Goal: Information Seeking & Learning: Learn about a topic

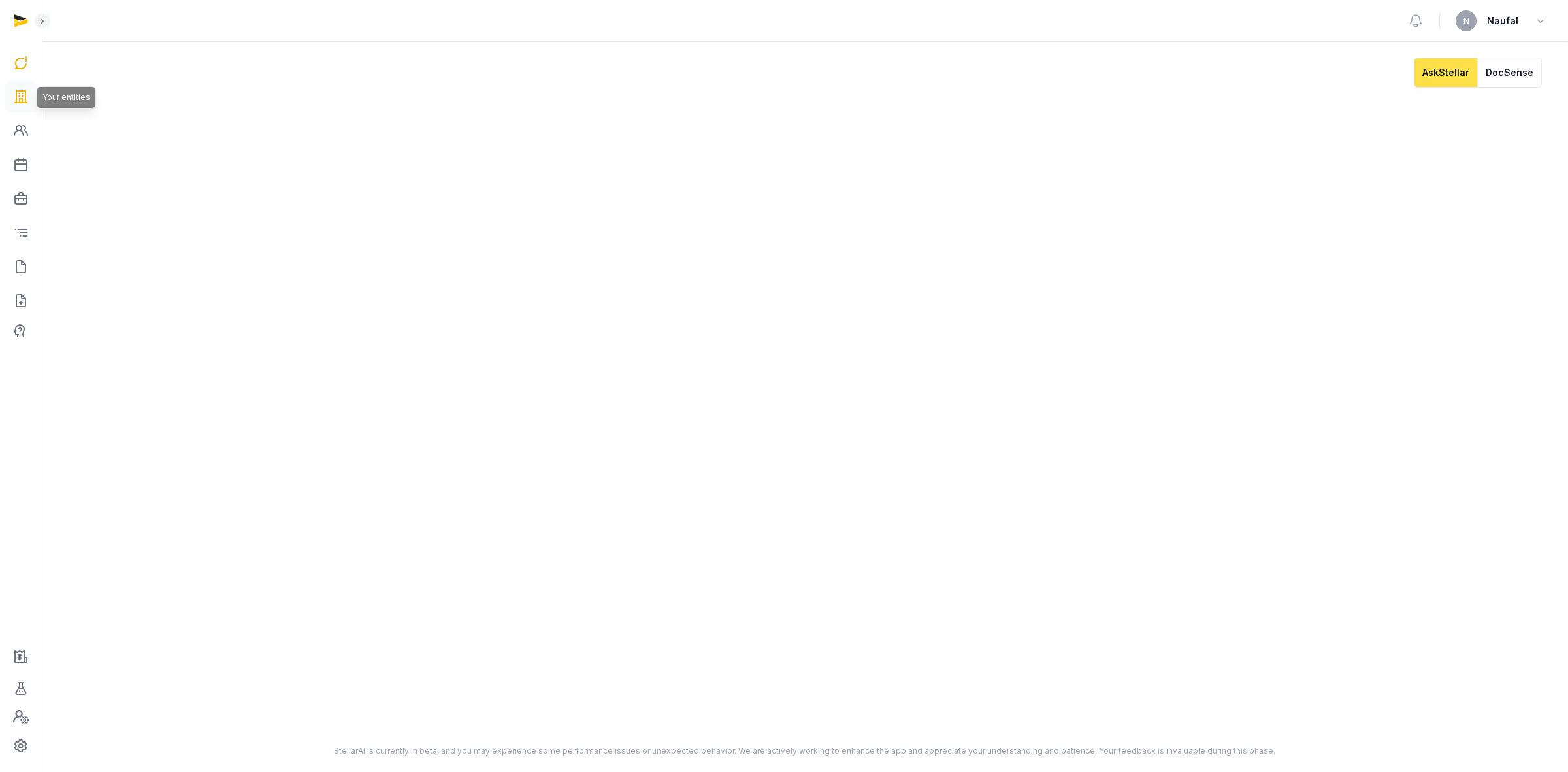
click at [17, 102] on icon at bounding box center [21, 97] width 15 height 21
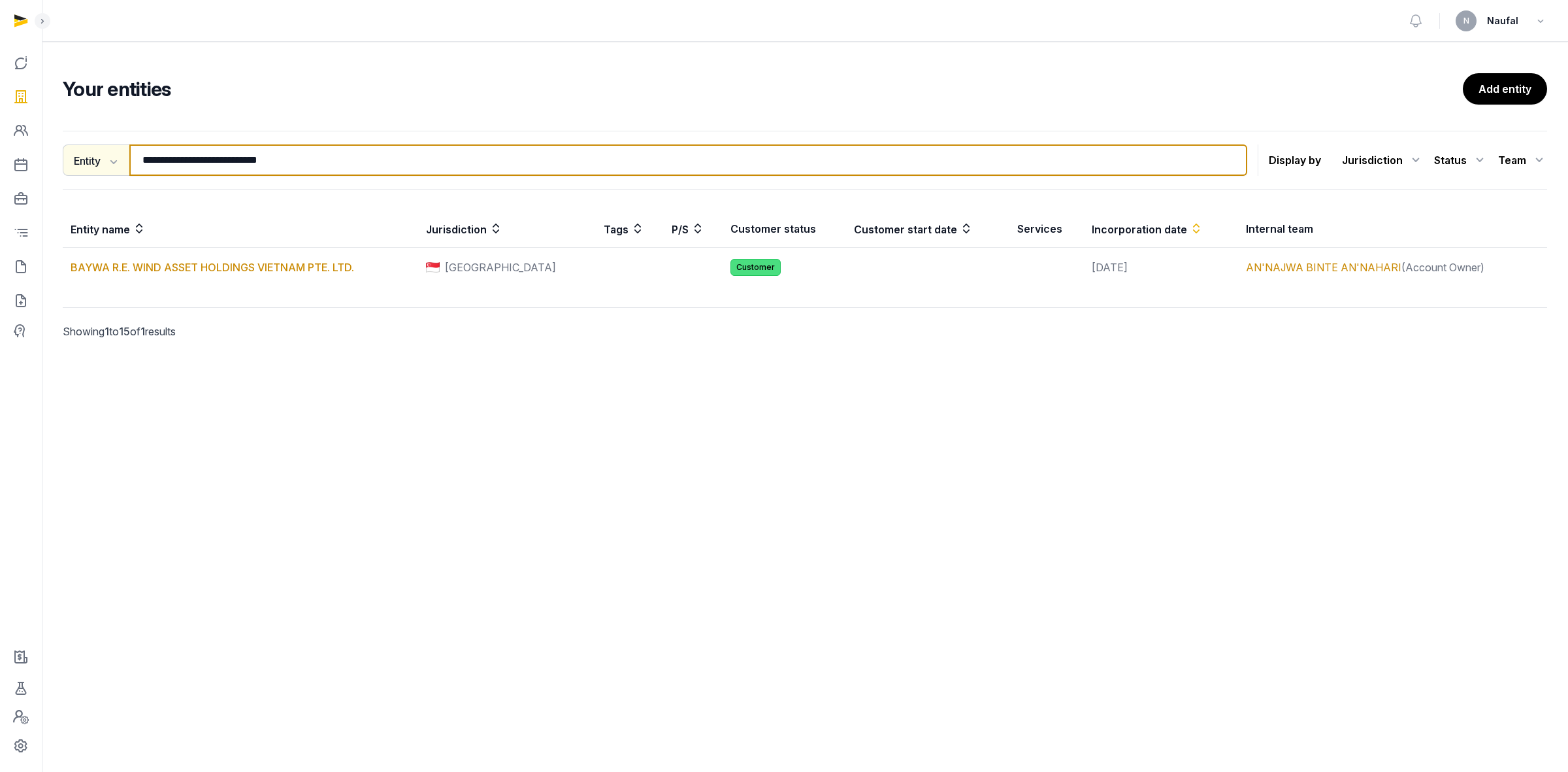
drag, startPoint x: 189, startPoint y: 169, endPoint x: 126, endPoint y: 163, distance: 63.3
click at [124, 167] on div "**********" at bounding box center [654, 159] width 1185 height 32
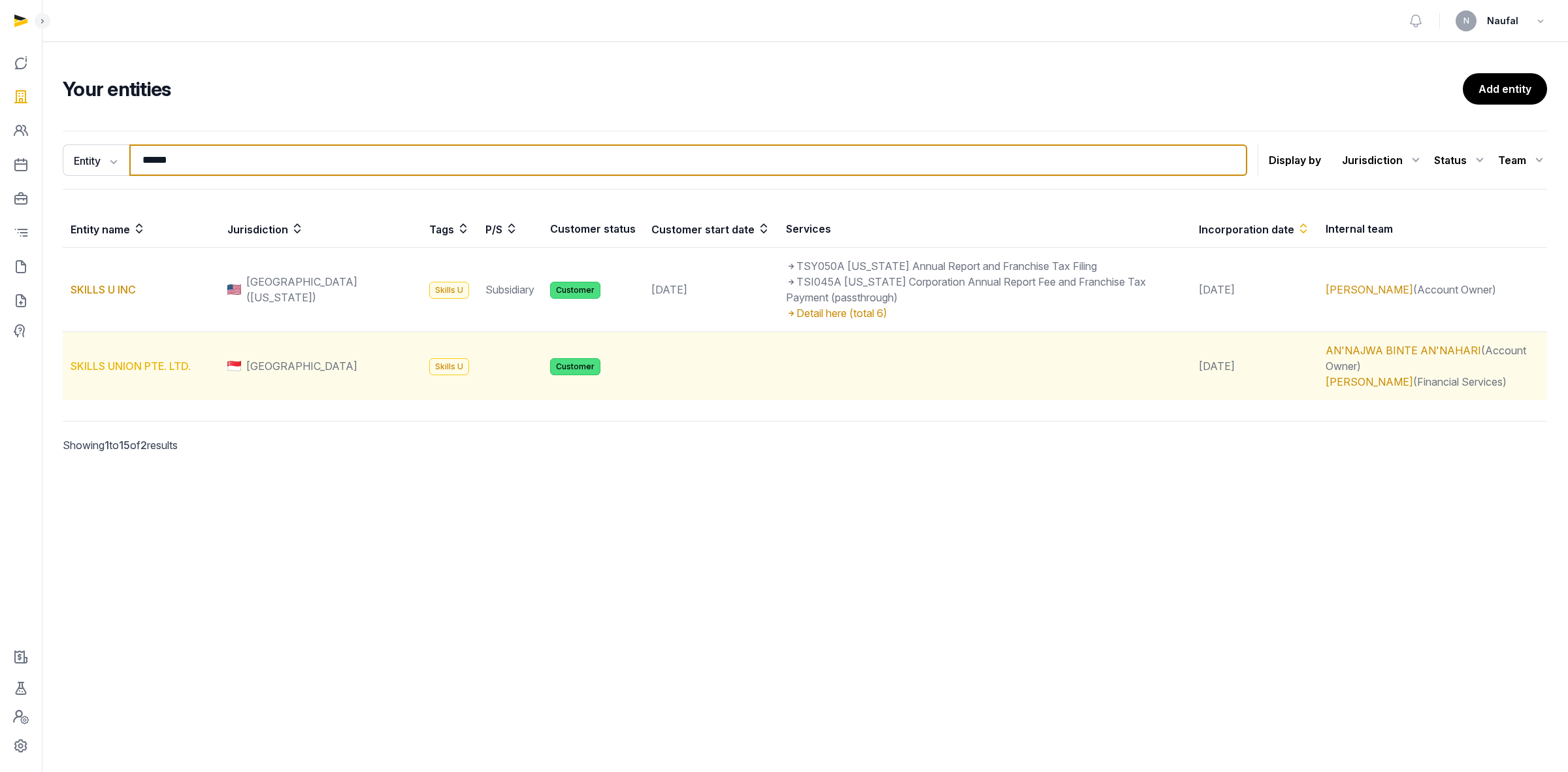
type input "*****"
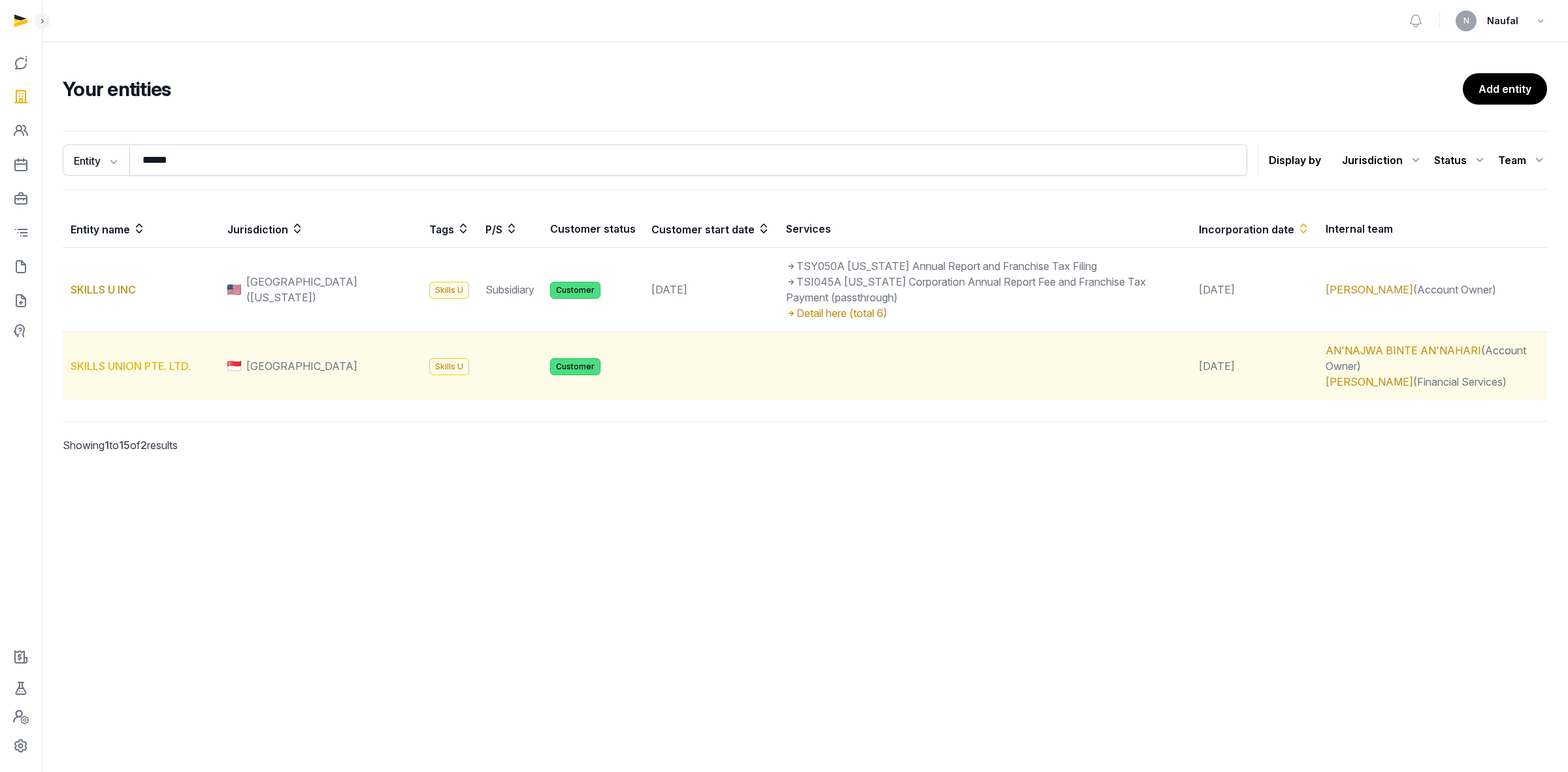
click at [161, 370] on link "SKILLS UNION PTE. LTD." at bounding box center [131, 367] width 120 height 13
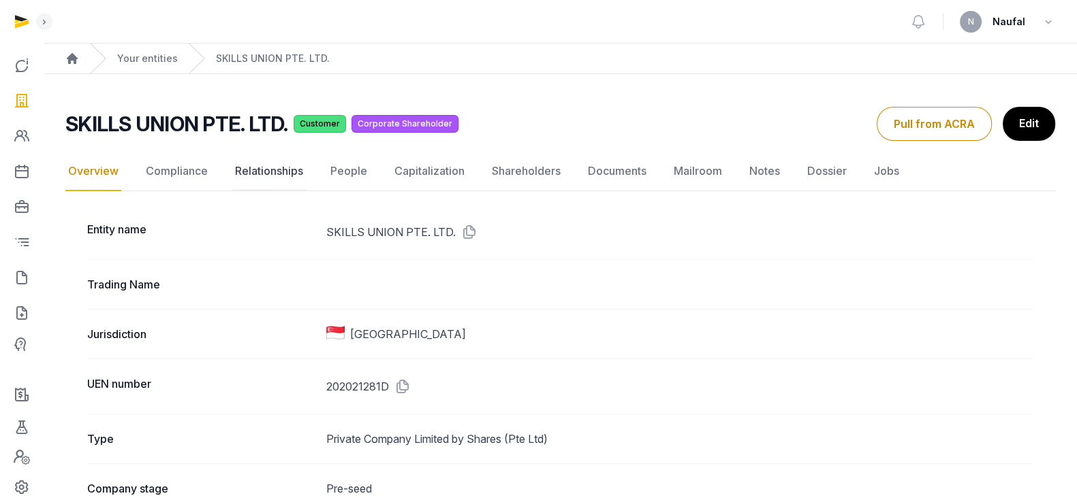
click at [262, 157] on link "Relationships" at bounding box center [269, 171] width 74 height 39
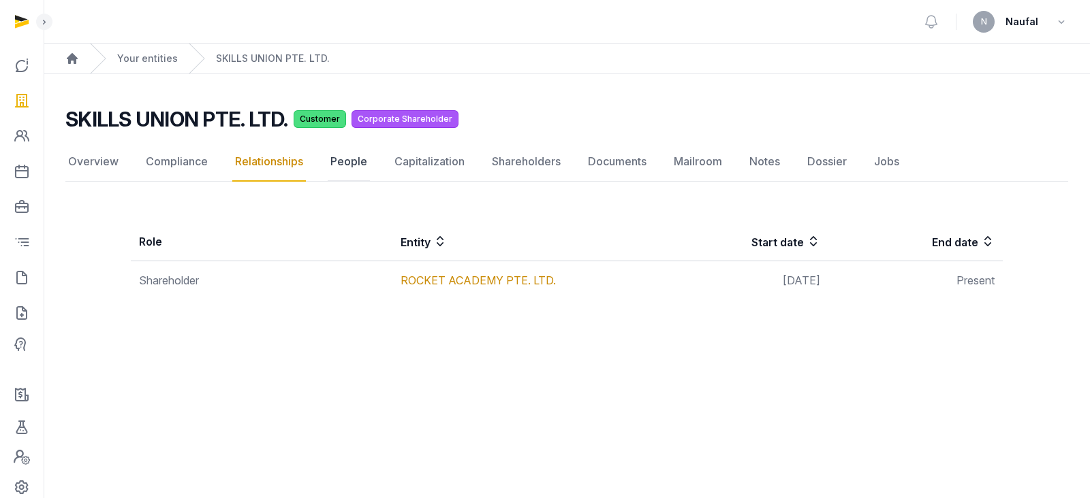
click at [342, 159] on link "People" at bounding box center [349, 161] width 42 height 39
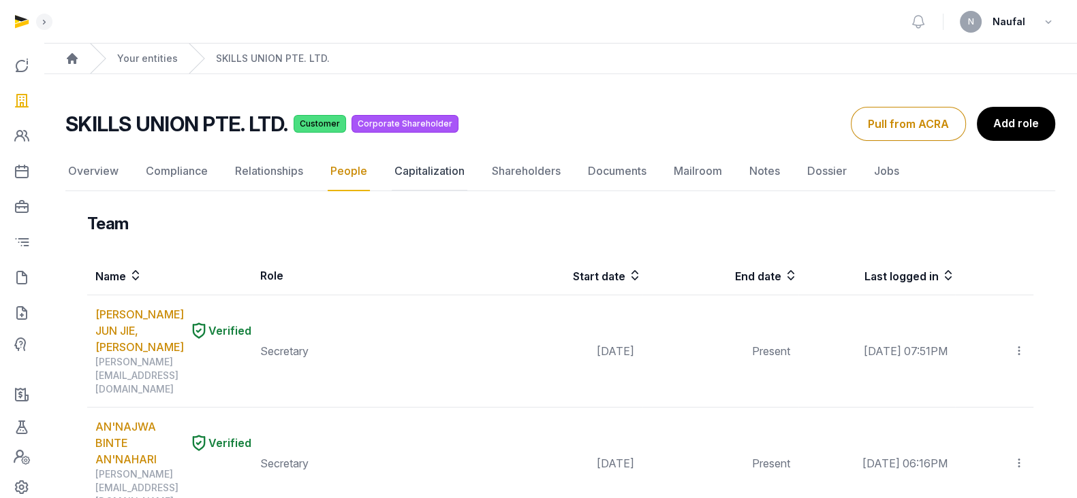
click at [439, 163] on link "Capitalization" at bounding box center [430, 171] width 76 height 39
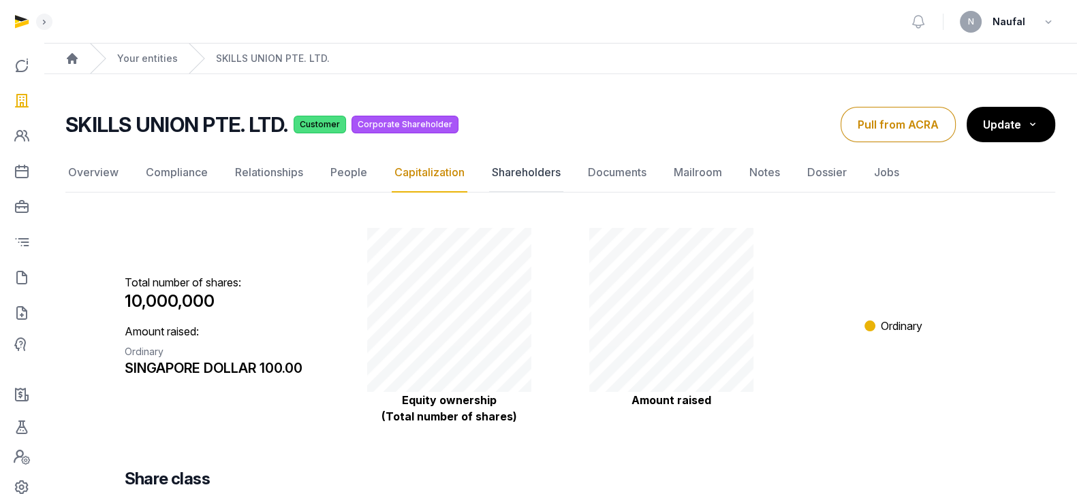
click at [542, 179] on link "Shareholders" at bounding box center [526, 172] width 74 height 39
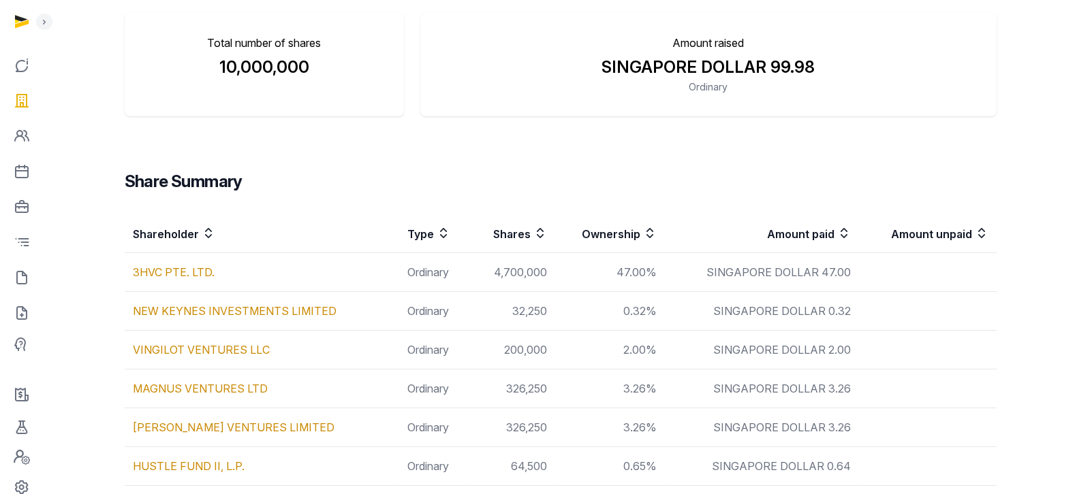
scroll to position [84, 0]
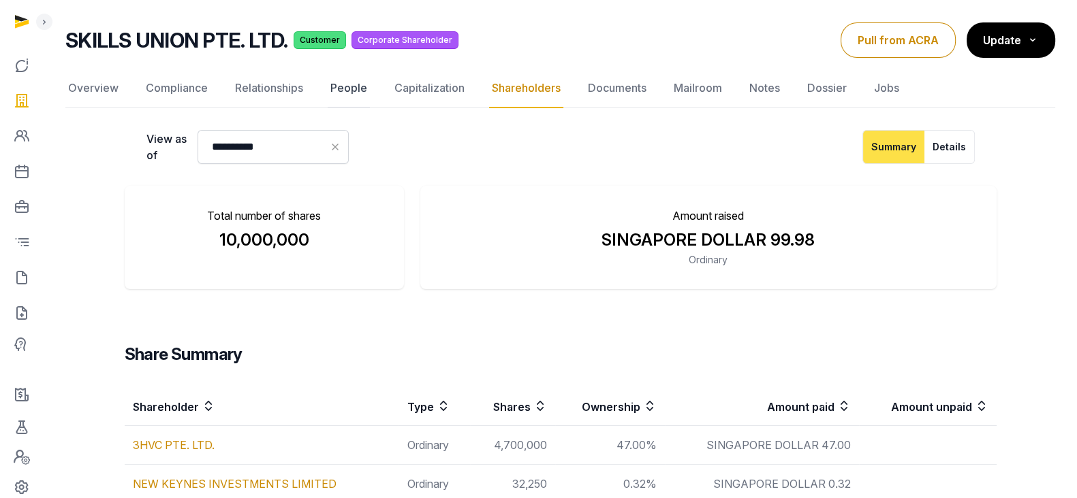
click at [360, 78] on link "People" at bounding box center [349, 88] width 42 height 39
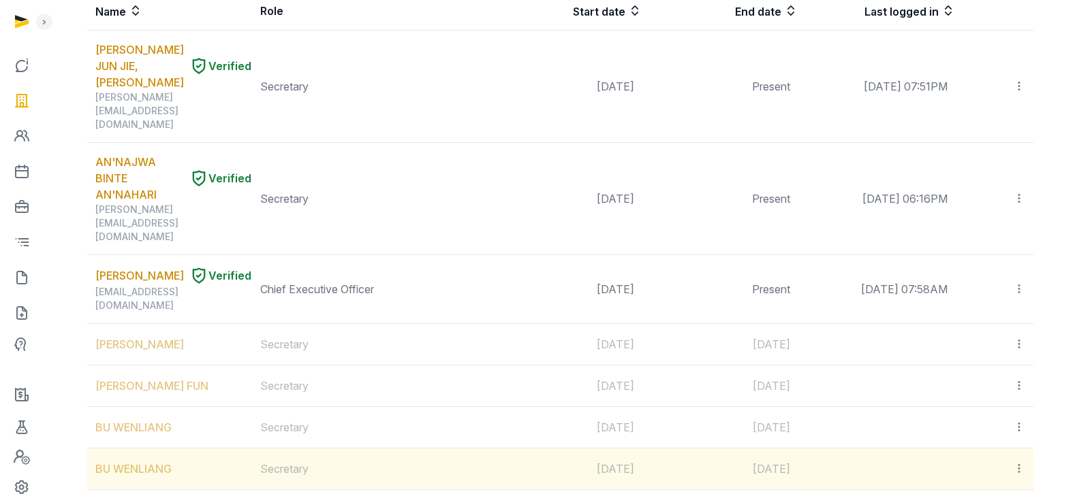
scroll to position [84, 0]
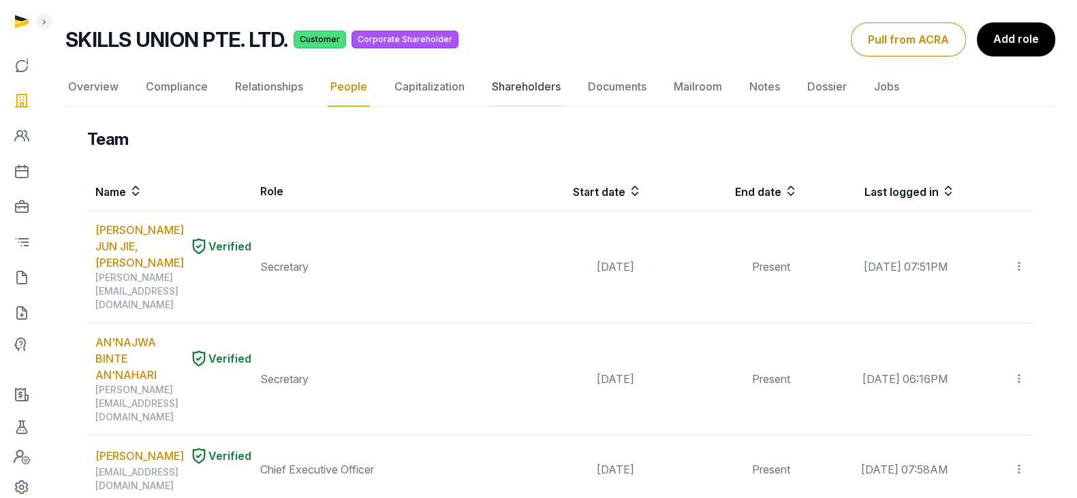
click at [491, 86] on link "Shareholders" at bounding box center [526, 86] width 74 height 39
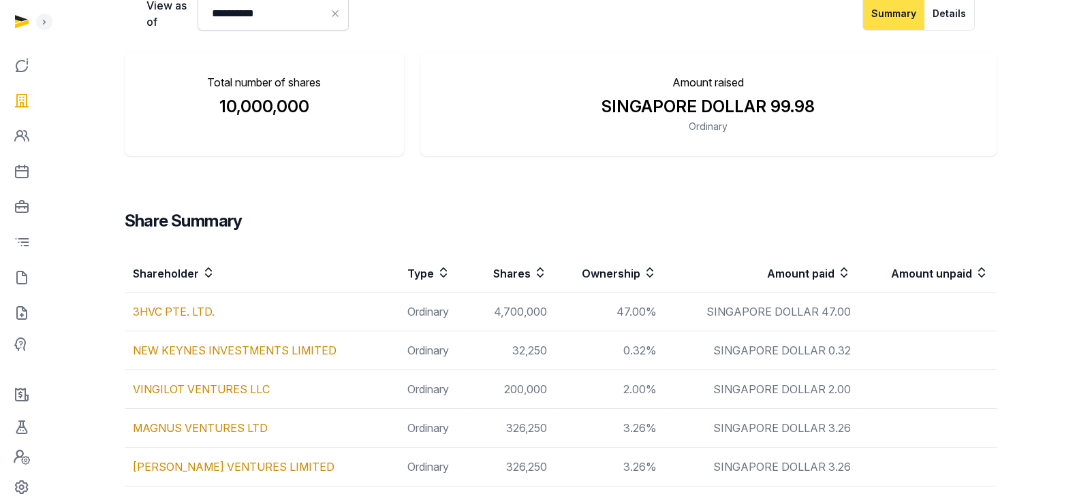
scroll to position [110, 0]
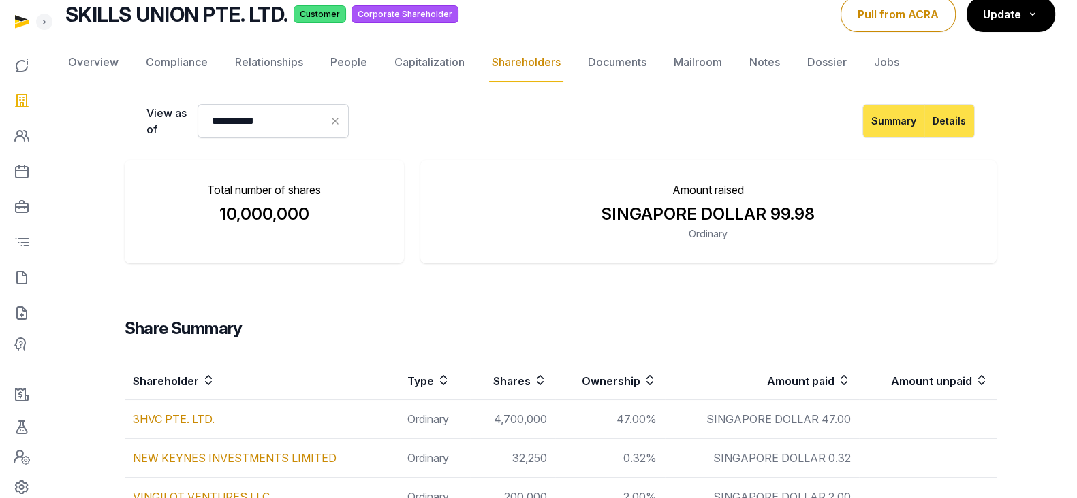
click at [946, 120] on button "Details" at bounding box center [949, 121] width 50 height 34
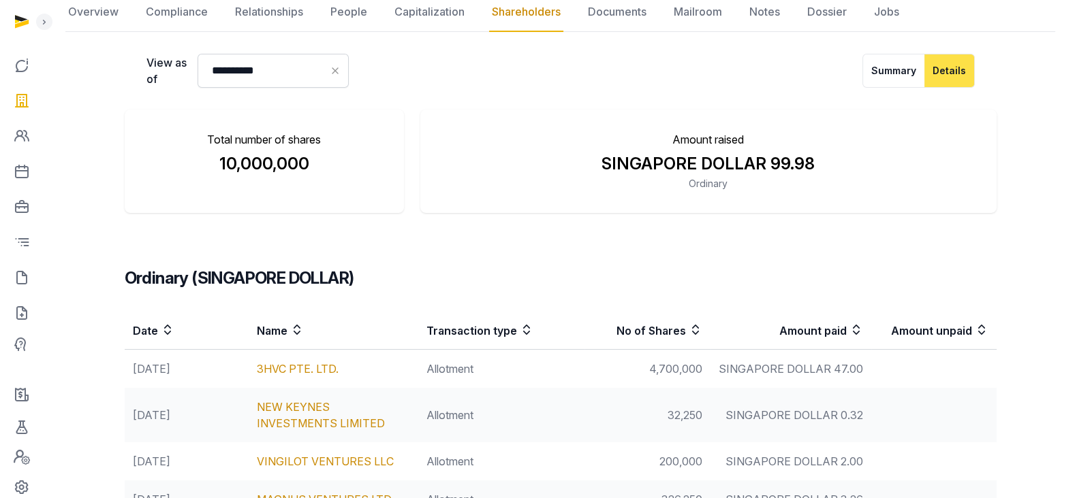
scroll to position [84, 0]
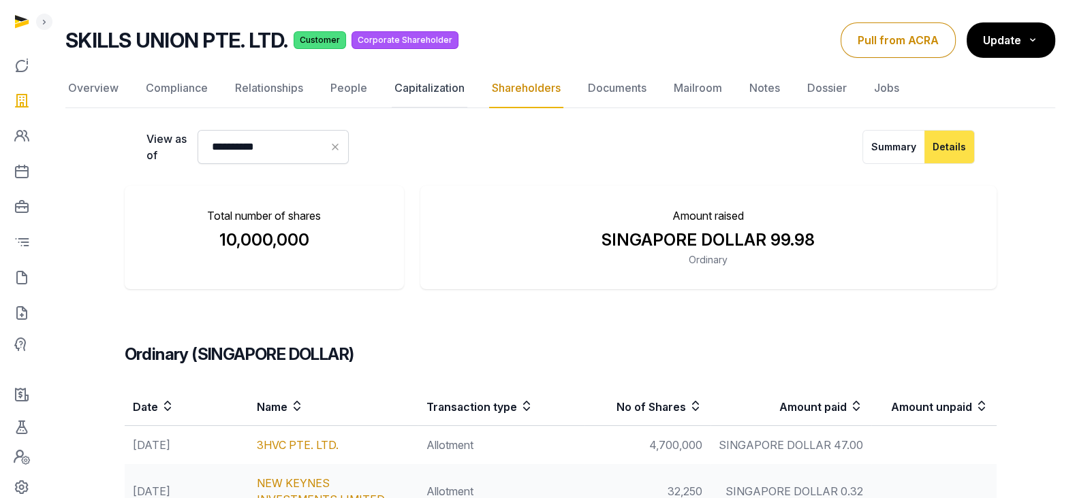
click at [392, 83] on link "Capitalization" at bounding box center [430, 88] width 76 height 39
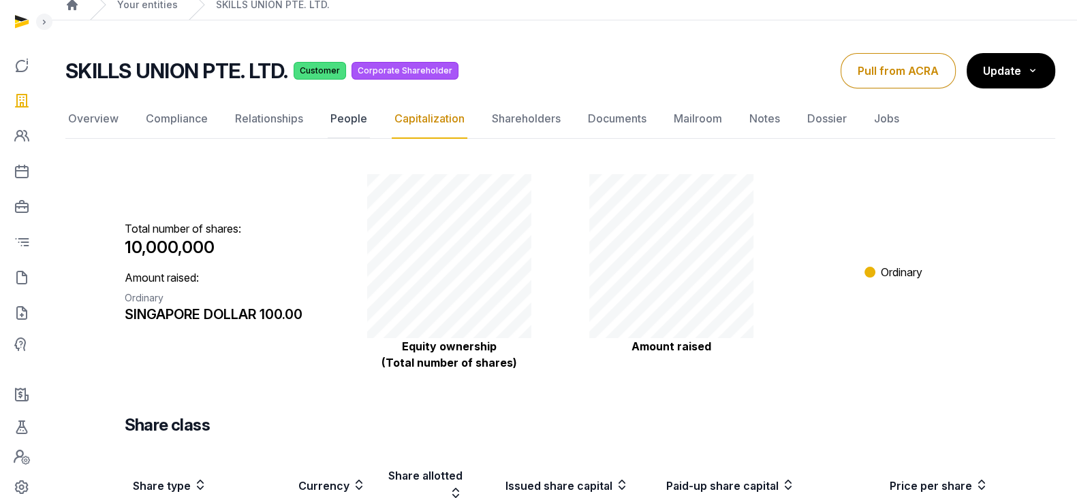
scroll to position [21, 0]
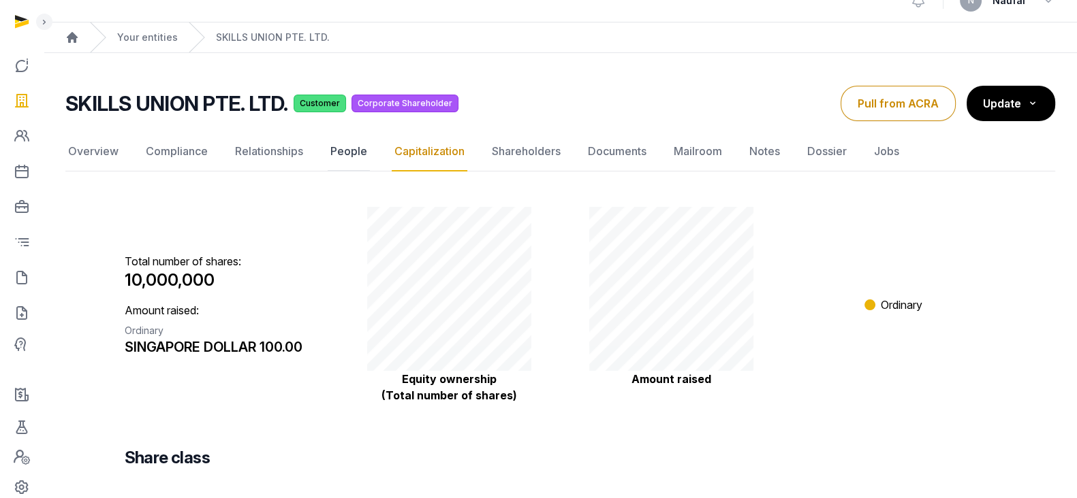
click at [336, 148] on link "People" at bounding box center [349, 151] width 42 height 39
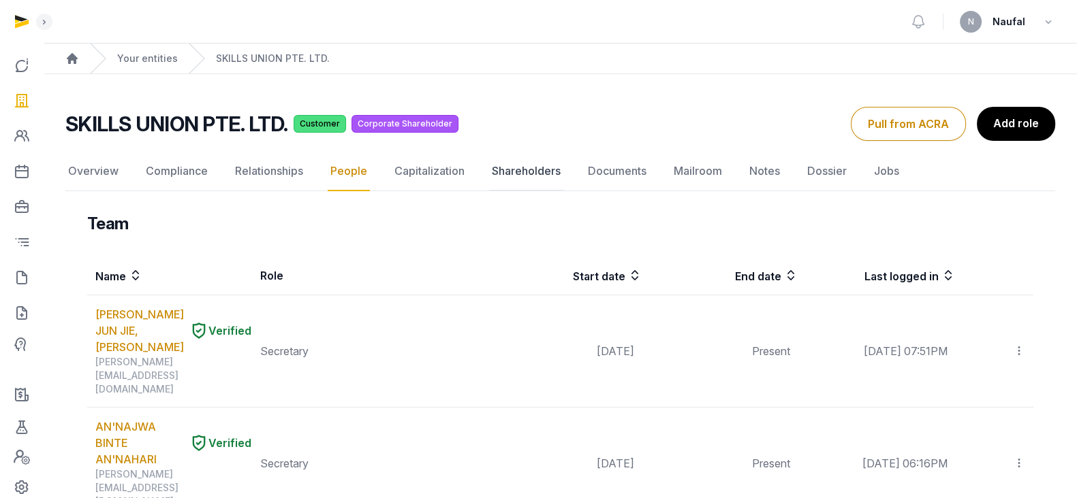
click at [493, 178] on link "Shareholders" at bounding box center [526, 171] width 74 height 39
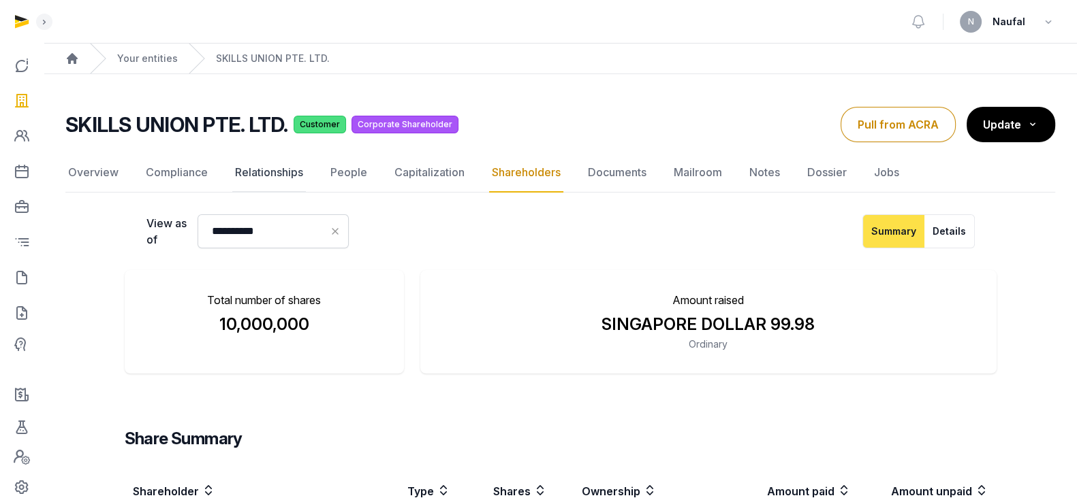
click at [289, 172] on link "Relationships" at bounding box center [269, 172] width 74 height 39
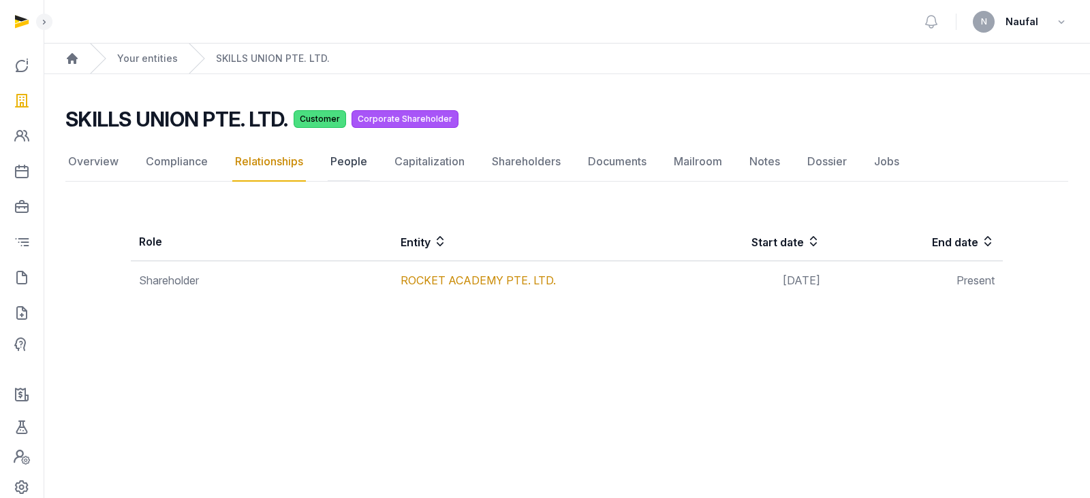
click at [360, 161] on link "People" at bounding box center [349, 161] width 42 height 39
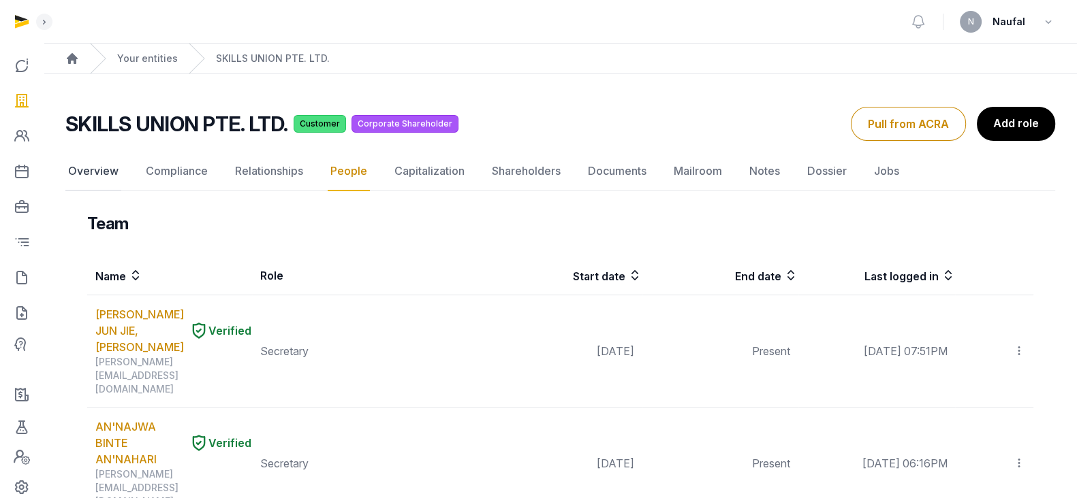
click at [96, 161] on link "Overview" at bounding box center [93, 171] width 56 height 39
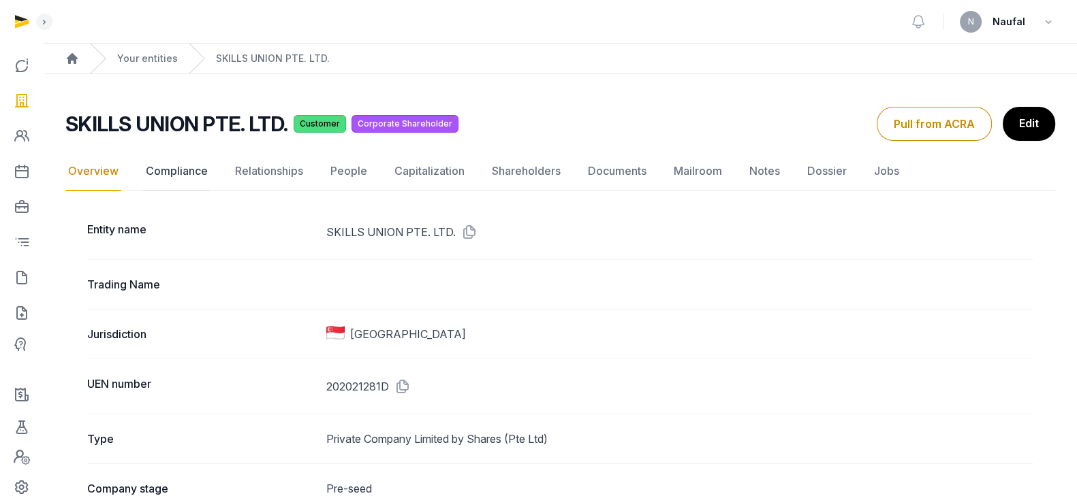
click at [167, 175] on link "Compliance" at bounding box center [176, 171] width 67 height 39
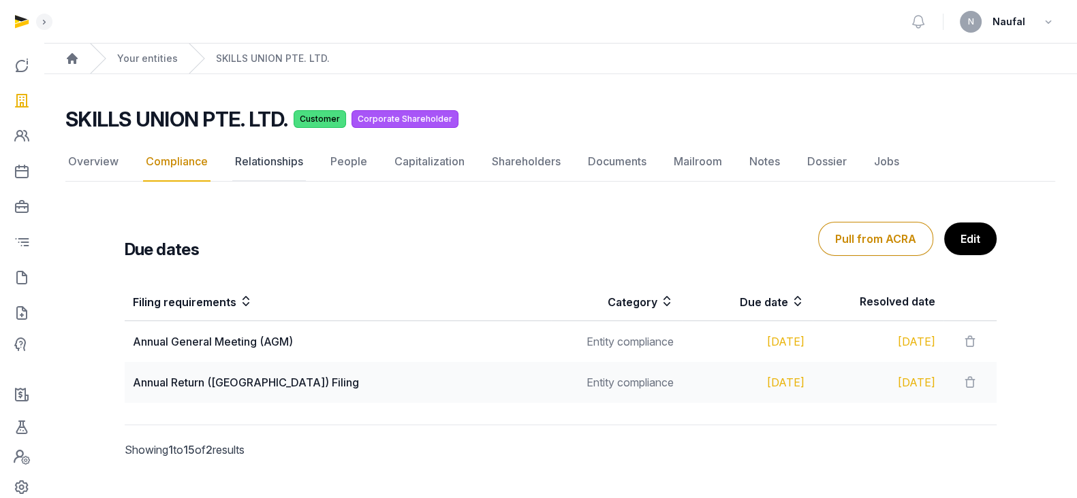
click at [252, 158] on link "Relationships" at bounding box center [269, 161] width 74 height 39
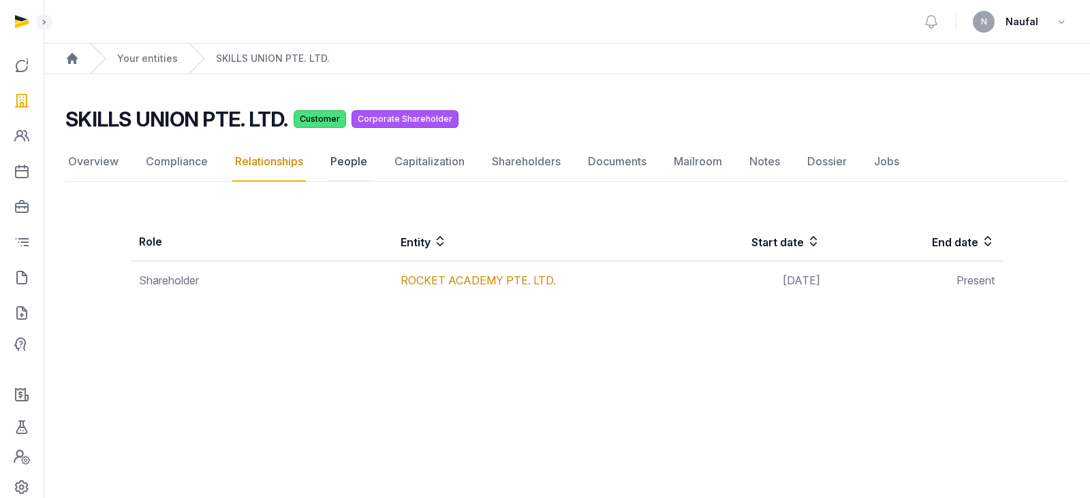
click at [347, 166] on link "People" at bounding box center [349, 161] width 42 height 39
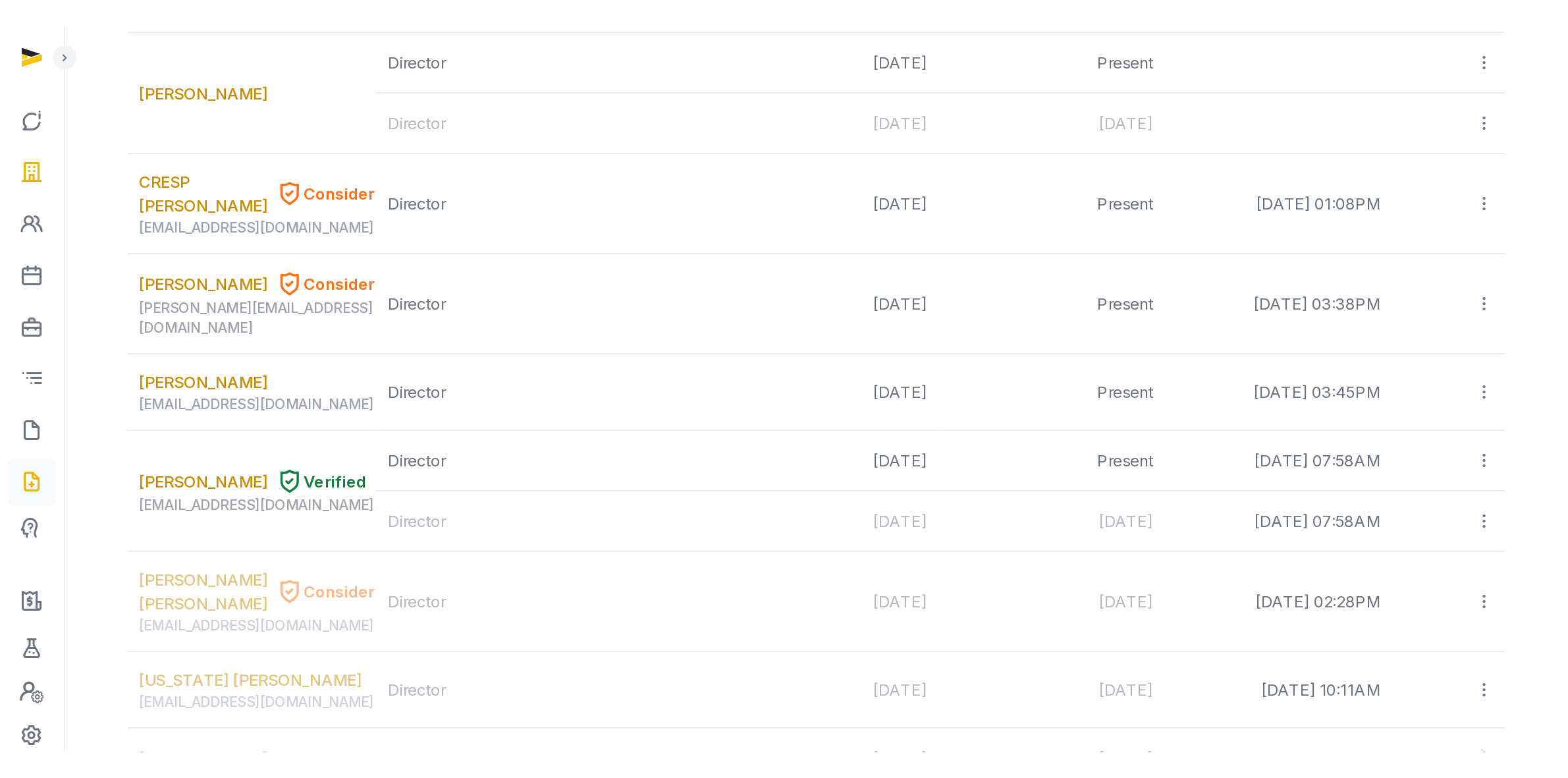
scroll to position [1153, 0]
